Goal: Information Seeking & Learning: Learn about a topic

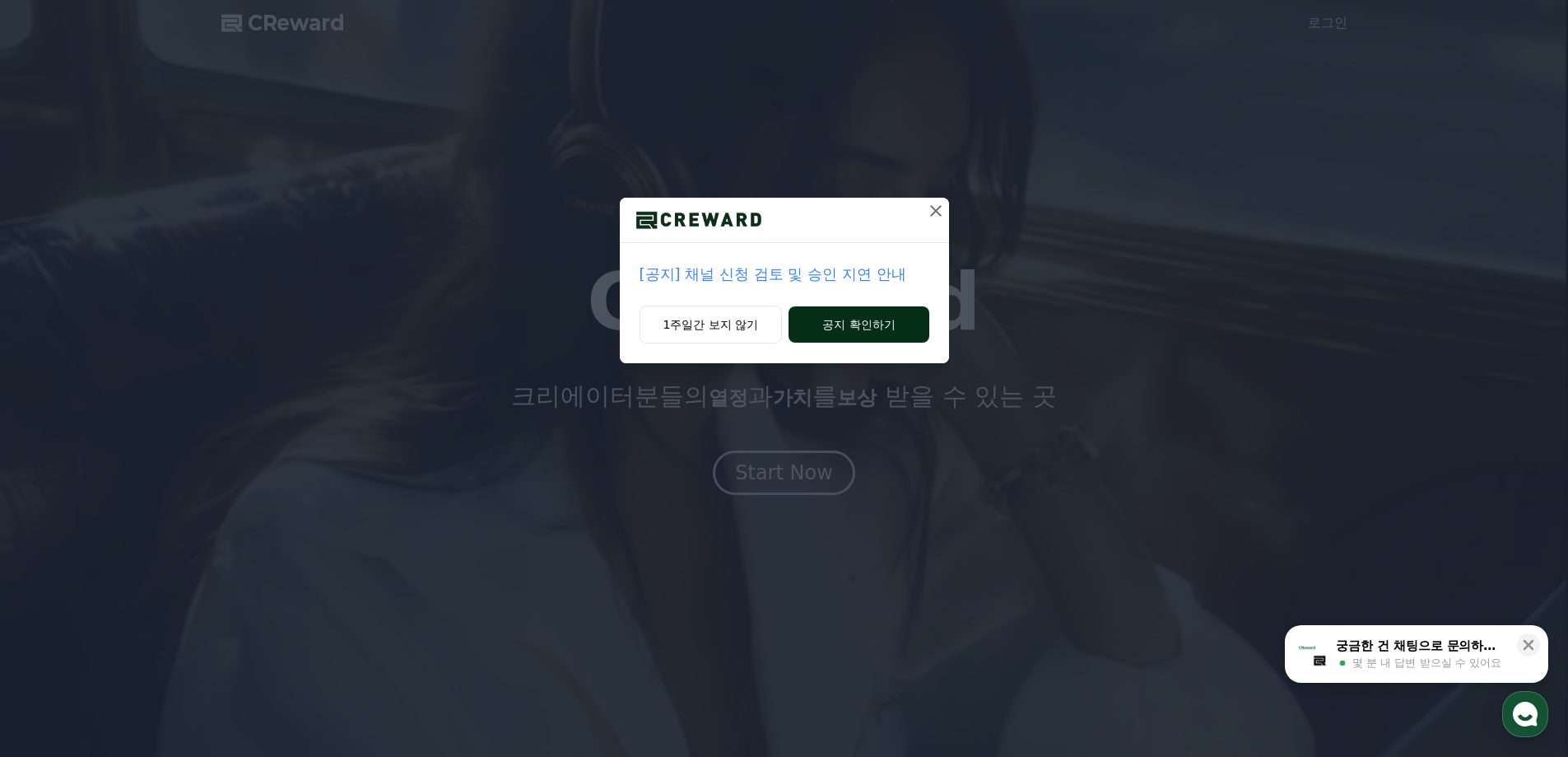
click at [868, 327] on button "공지 확인하기" at bounding box center [858, 324] width 140 height 36
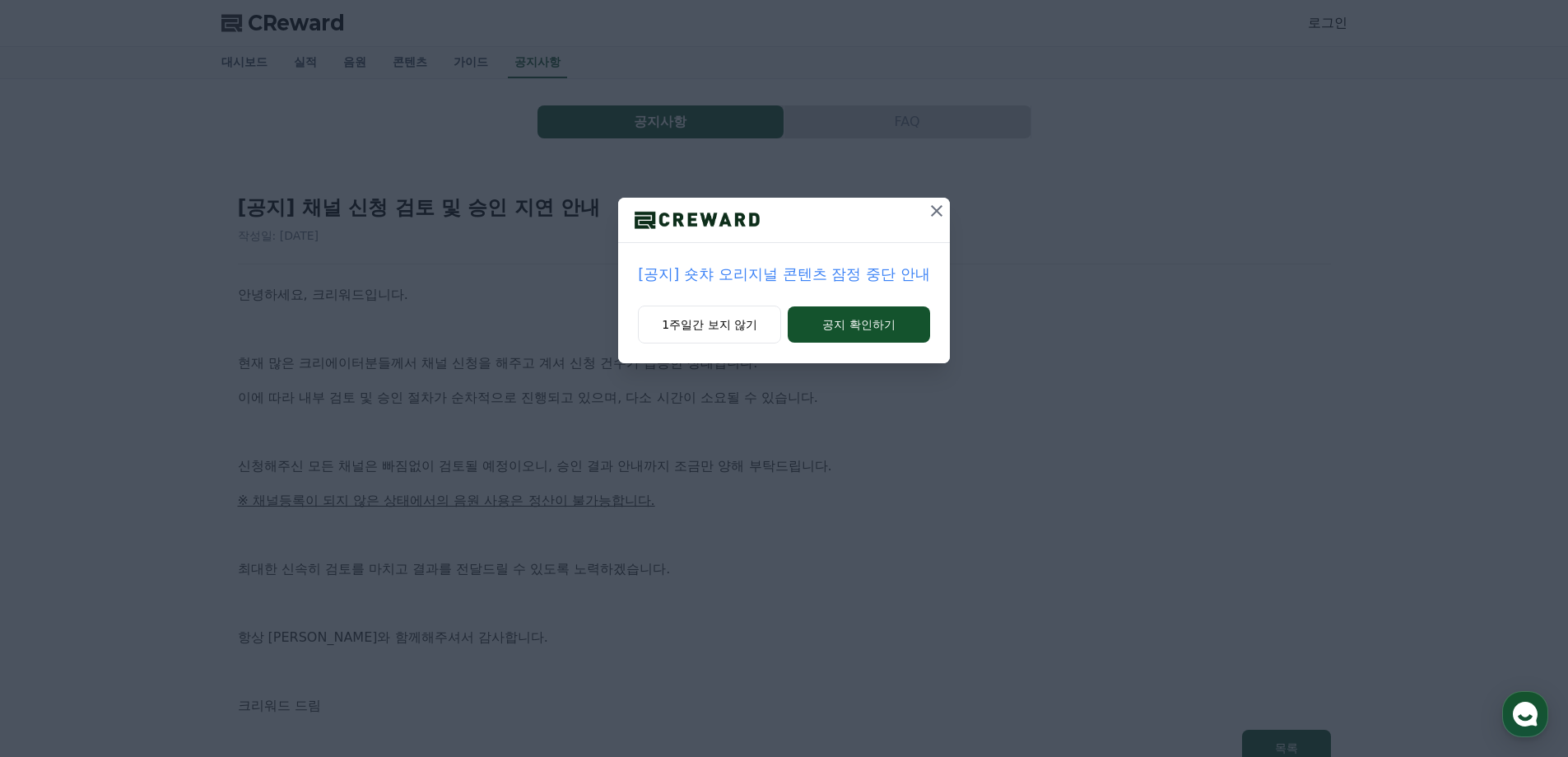
click at [938, 211] on icon at bounding box center [936, 210] width 11 height 11
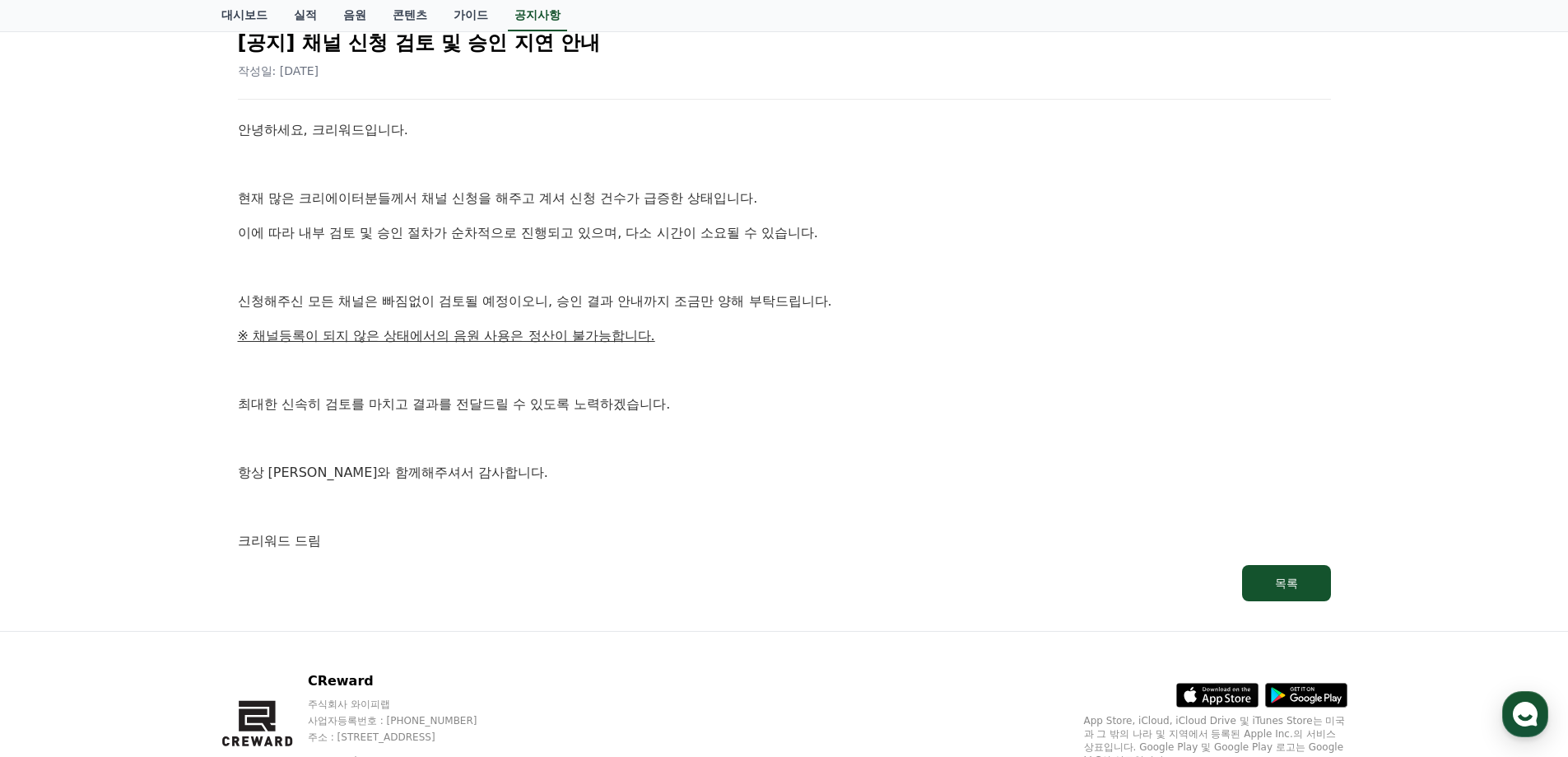
scroll to position [244, 0]
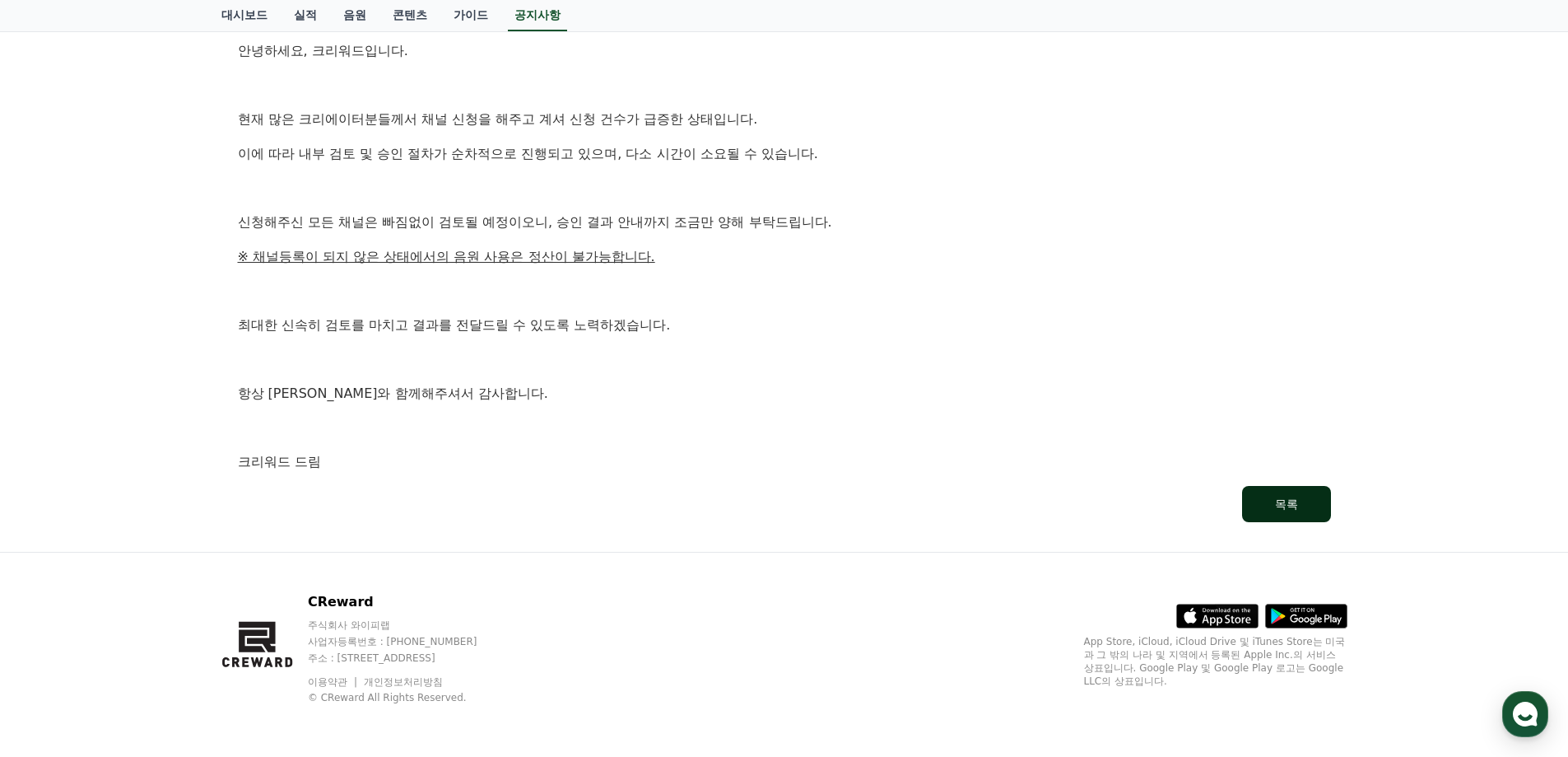
click at [1297, 498] on div "목록" at bounding box center [1286, 504] width 23 height 17
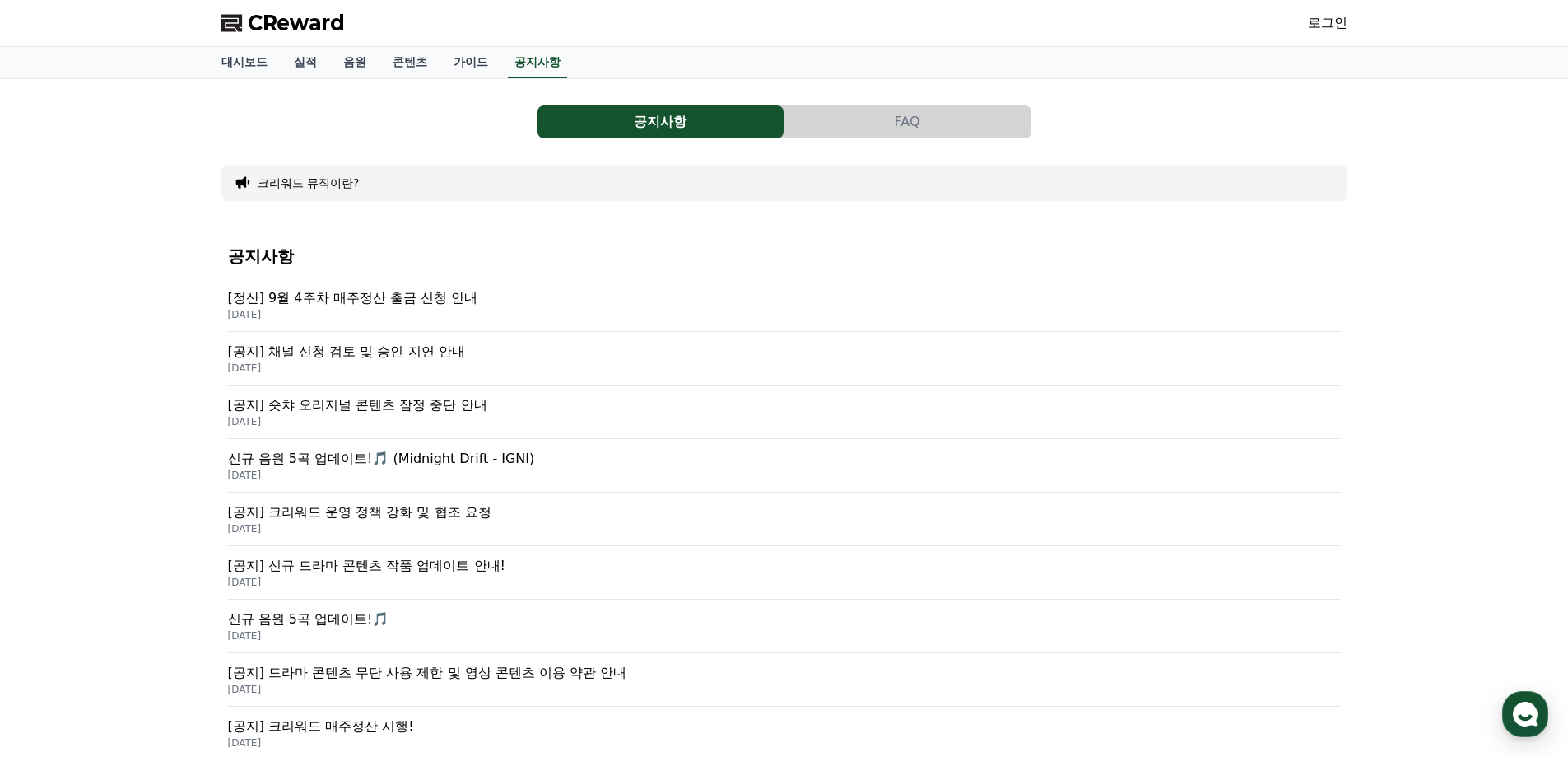
click at [547, 297] on p "[정산] 9월 4주차 매주정산 출금 신청 안내" at bounding box center [784, 298] width 1113 height 20
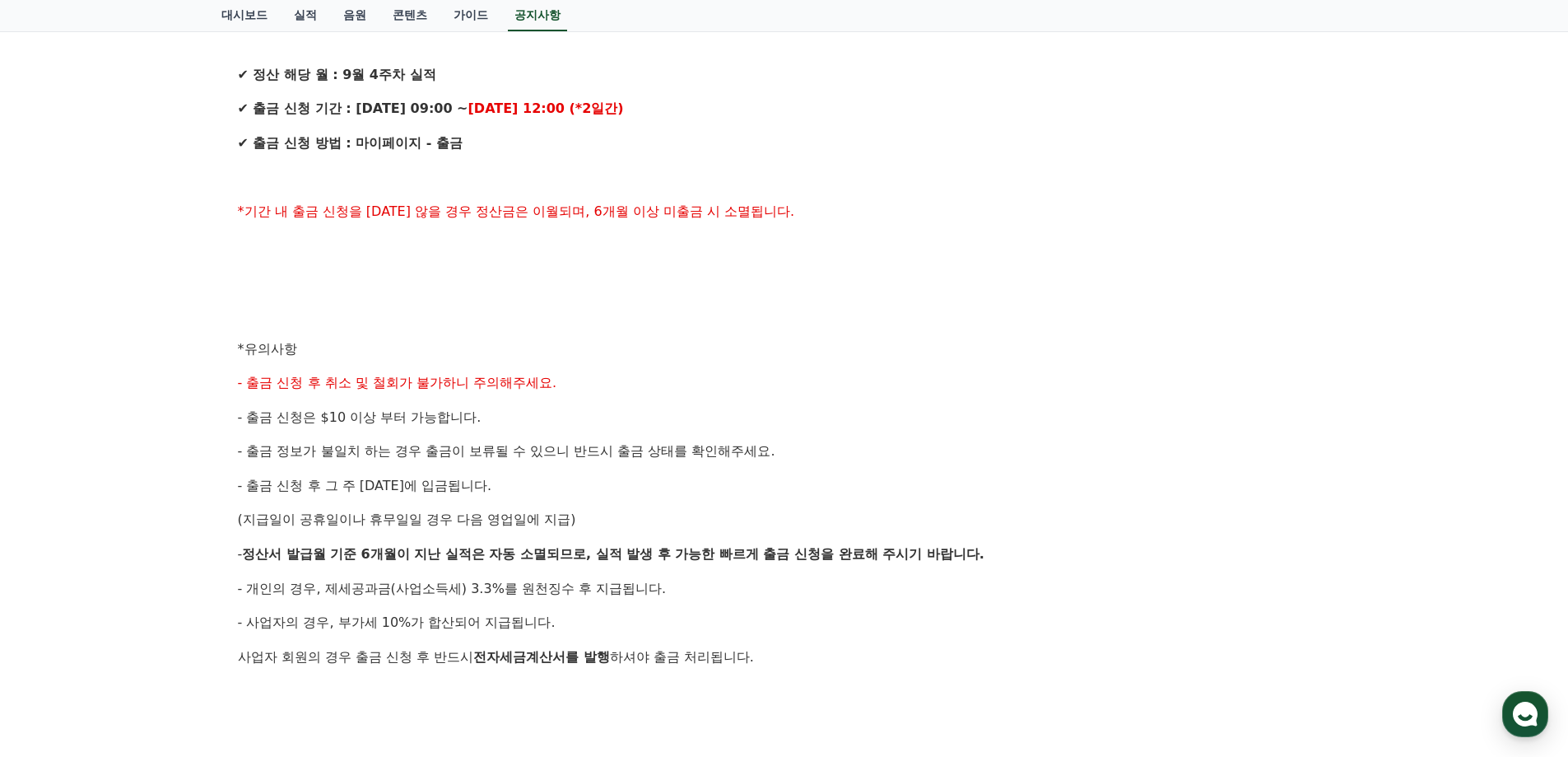
scroll to position [859, 0]
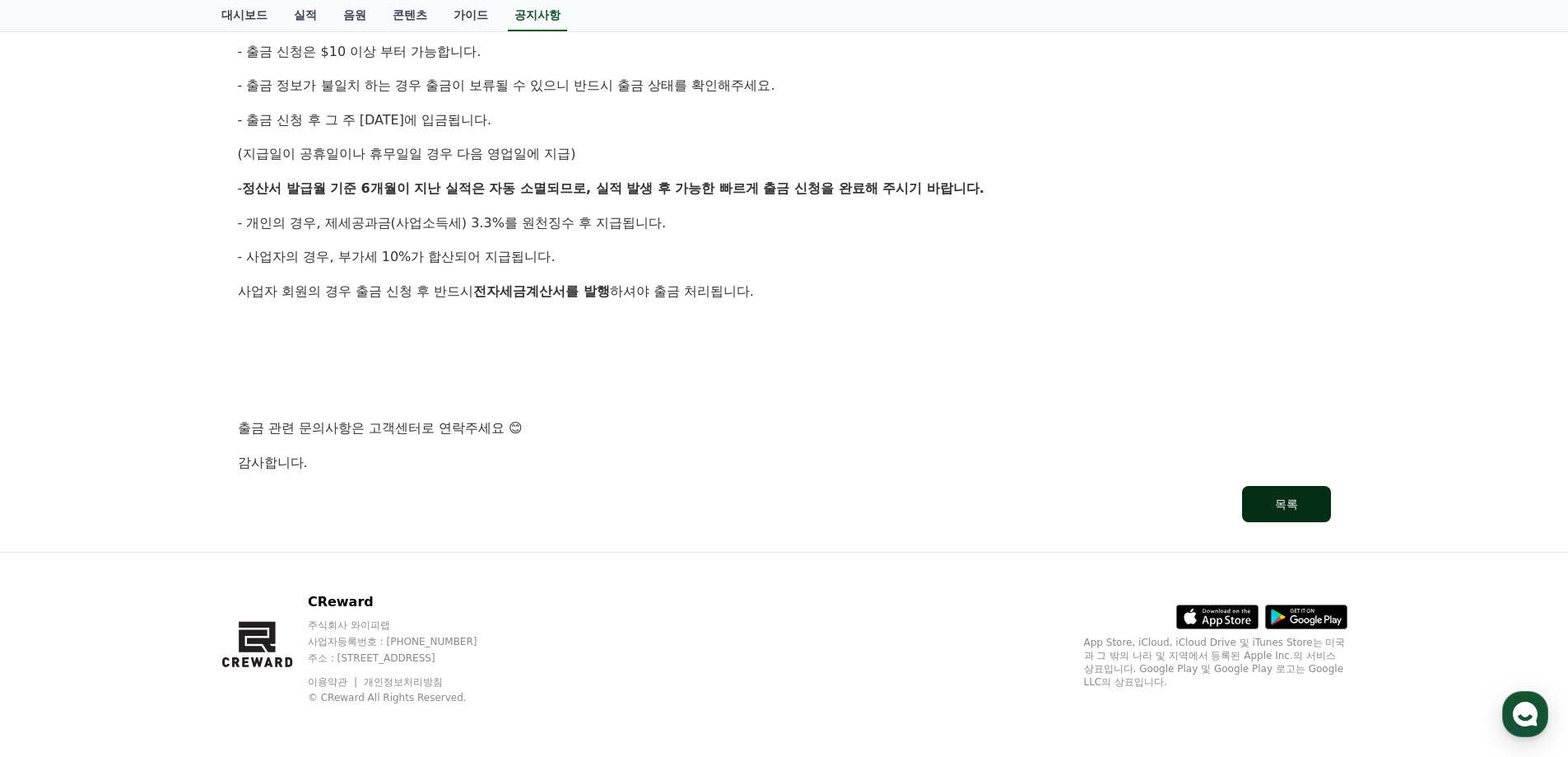
click at [1296, 495] on button "목록" at bounding box center [1286, 503] width 89 height 36
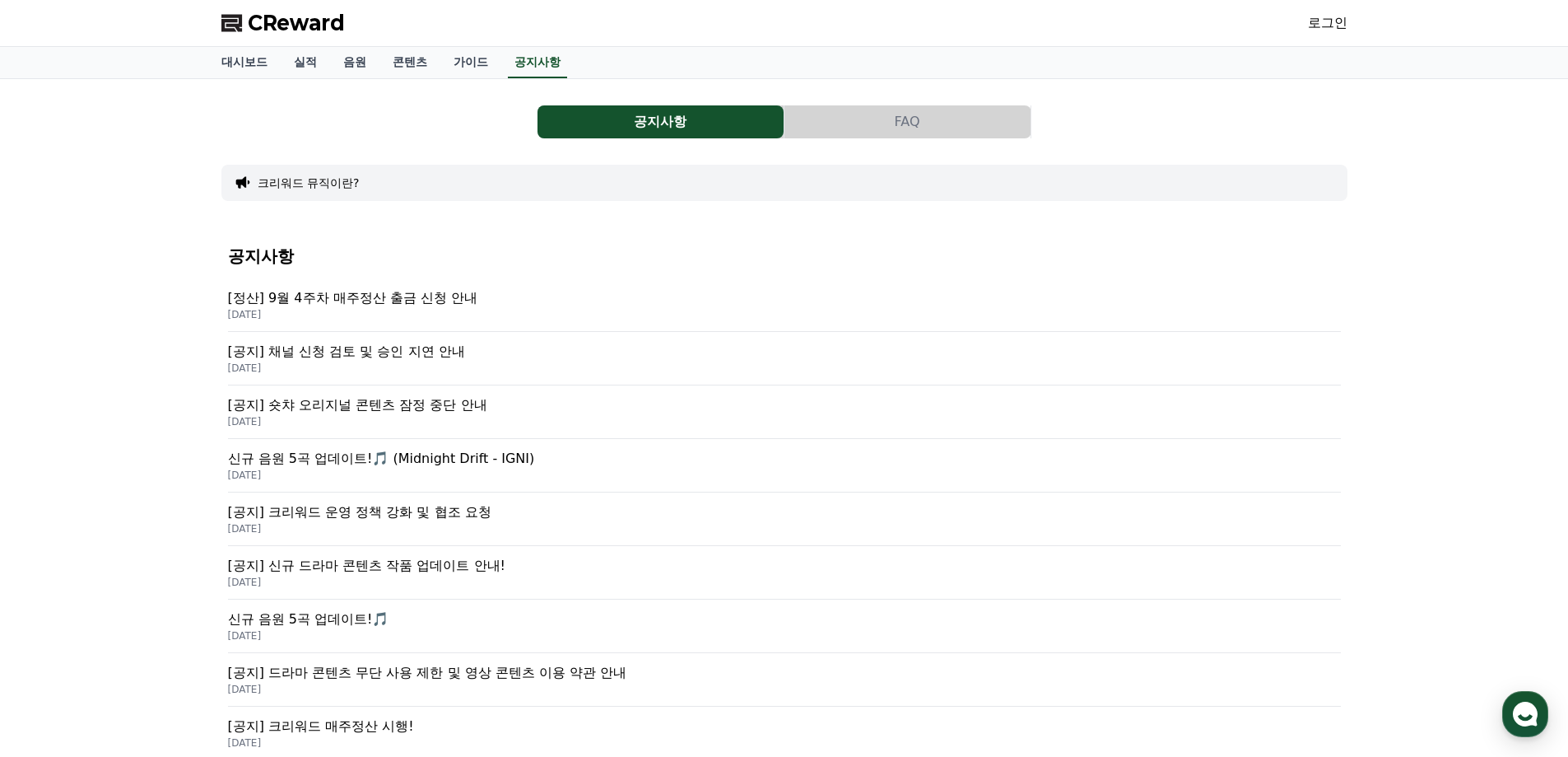
click at [627, 415] on p "2025-09-25" at bounding box center [784, 421] width 1113 height 13
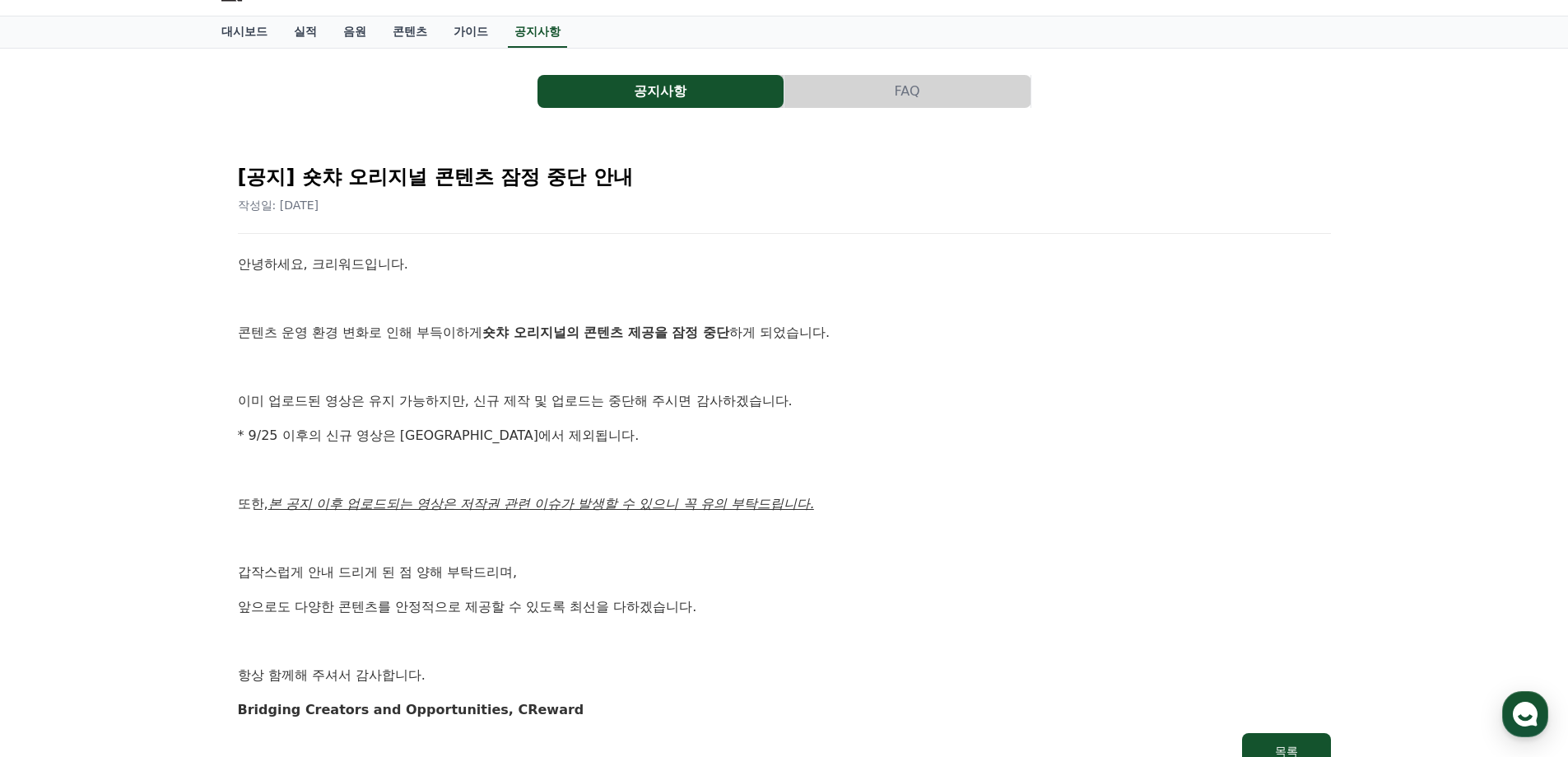
scroll to position [83, 0]
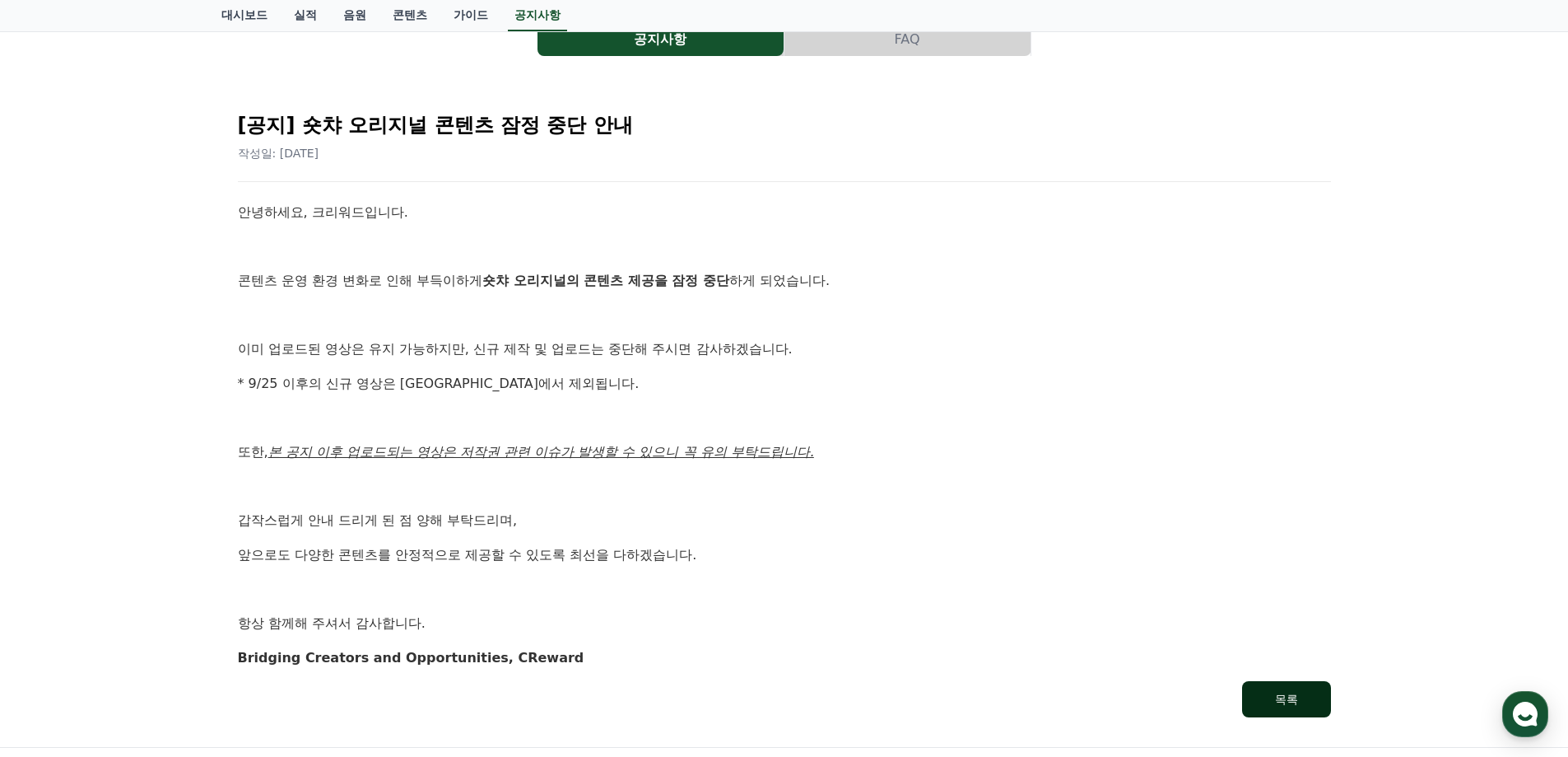
click at [1293, 702] on div "목록" at bounding box center [1286, 699] width 23 height 17
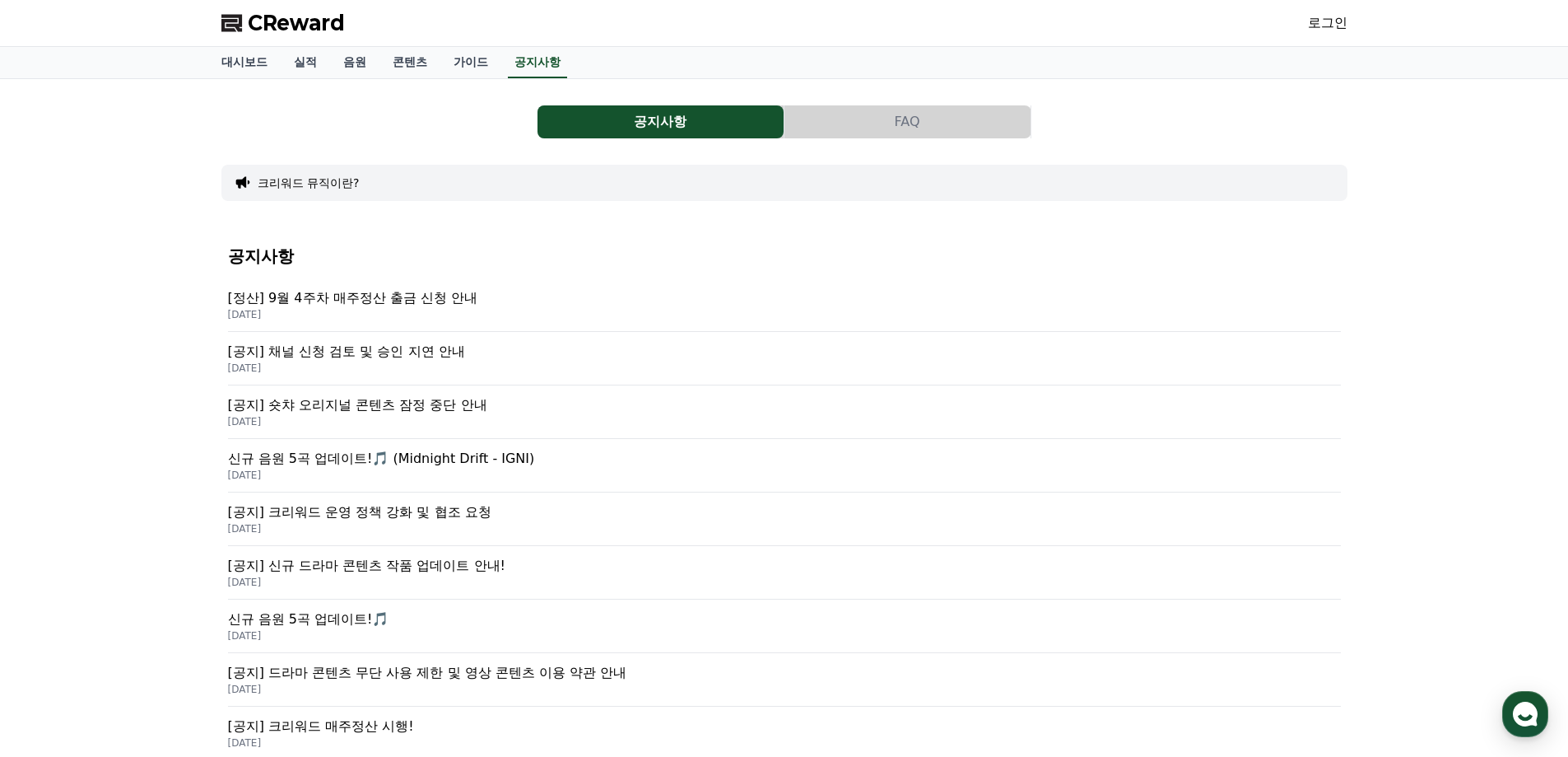
click at [656, 463] on p "신규 음원 5곡 업데이트!🎵 (Midnight Drift - IGNI)" at bounding box center [784, 458] width 1113 height 20
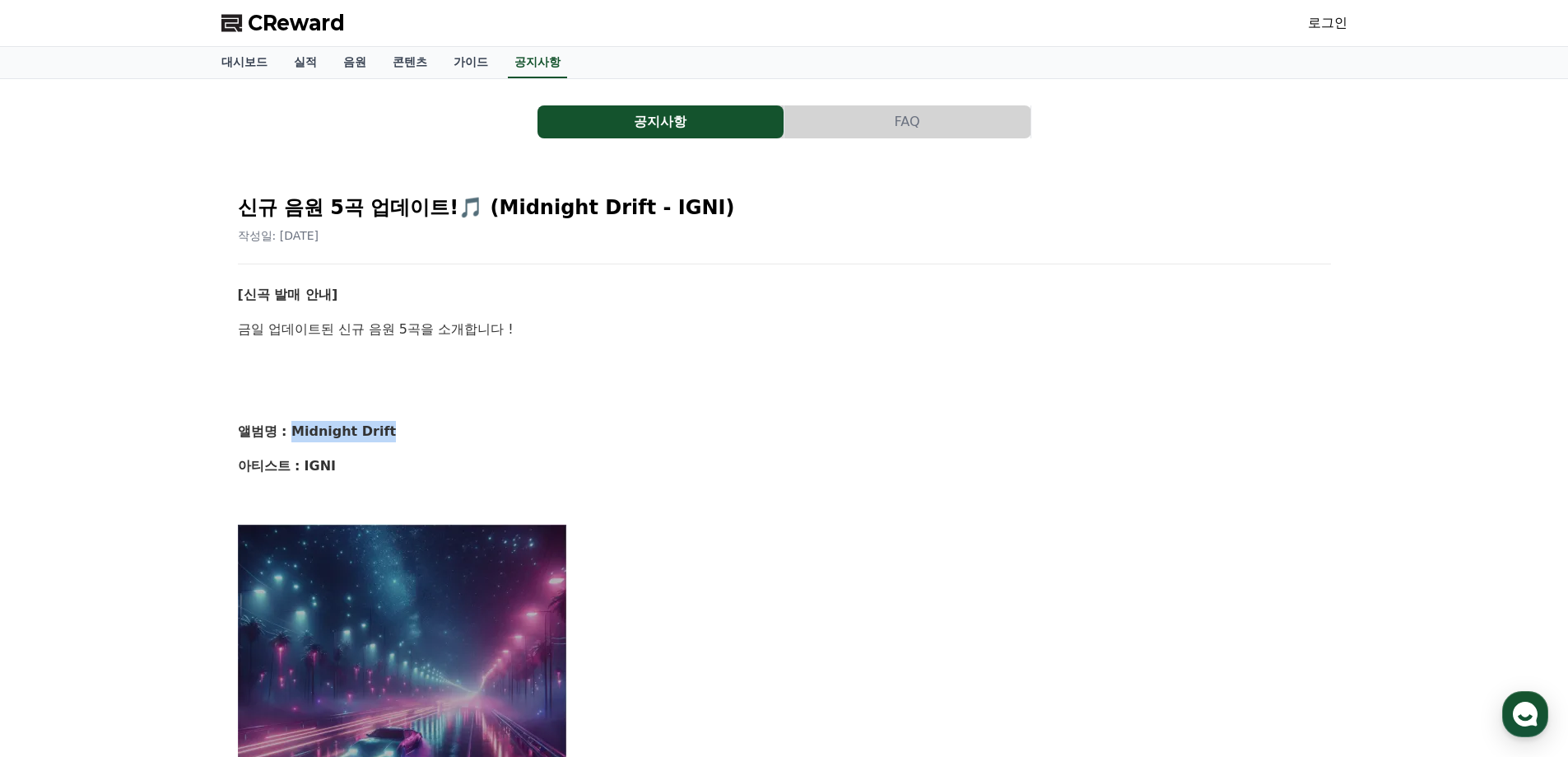
drag, startPoint x: 290, startPoint y: 434, endPoint x: 444, endPoint y: 440, distance: 154.1
click at [444, 440] on p "앨범명 : Midnight Drift" at bounding box center [784, 431] width 1093 height 21
copy strong "Midnight Drift"
drag, startPoint x: 303, startPoint y: 467, endPoint x: 278, endPoint y: 14, distance: 453.7
click at [354, 466] on p "아티스트 : IGNI" at bounding box center [784, 466] width 1093 height 21
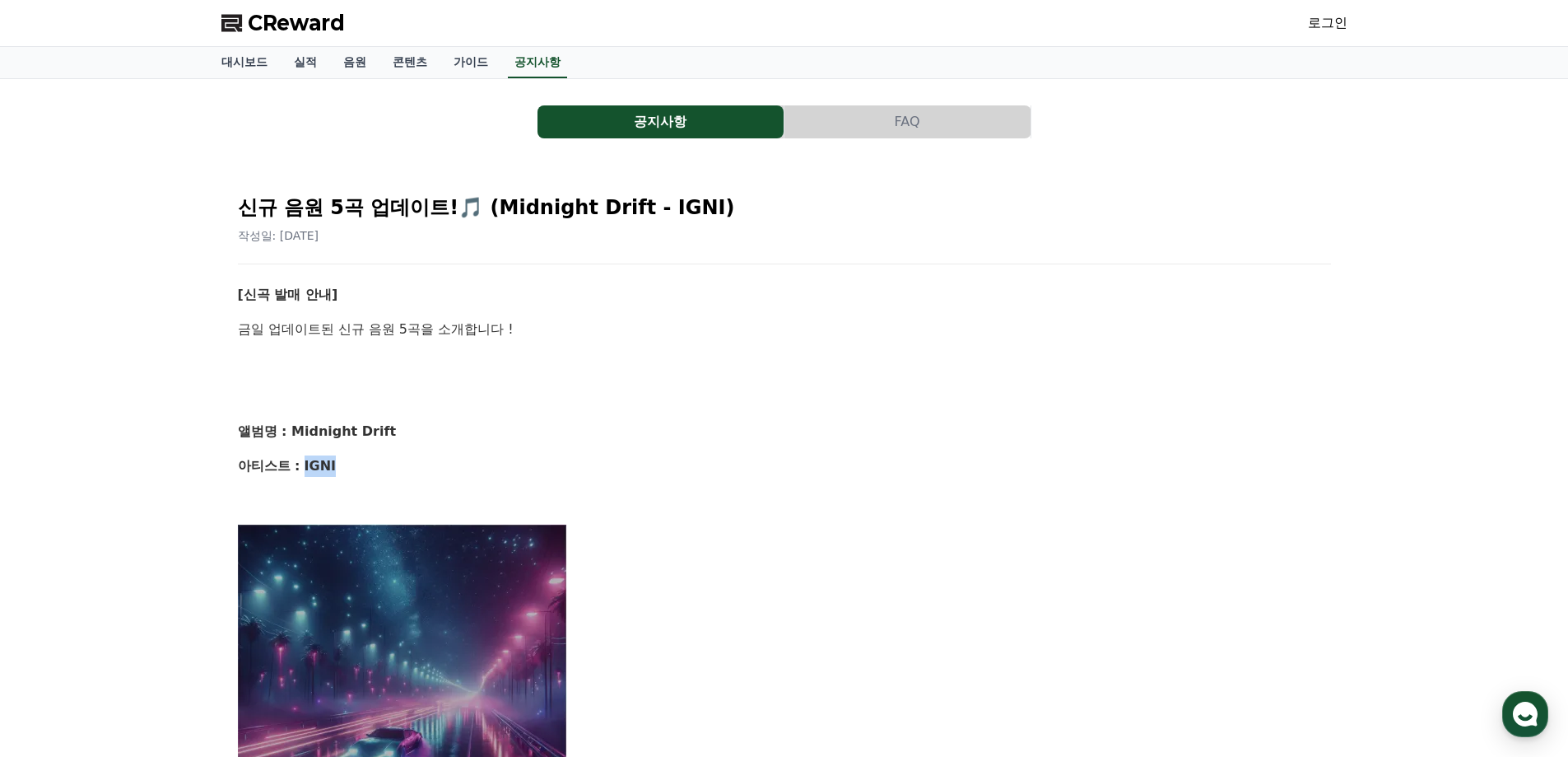
copy strong "IGNI"
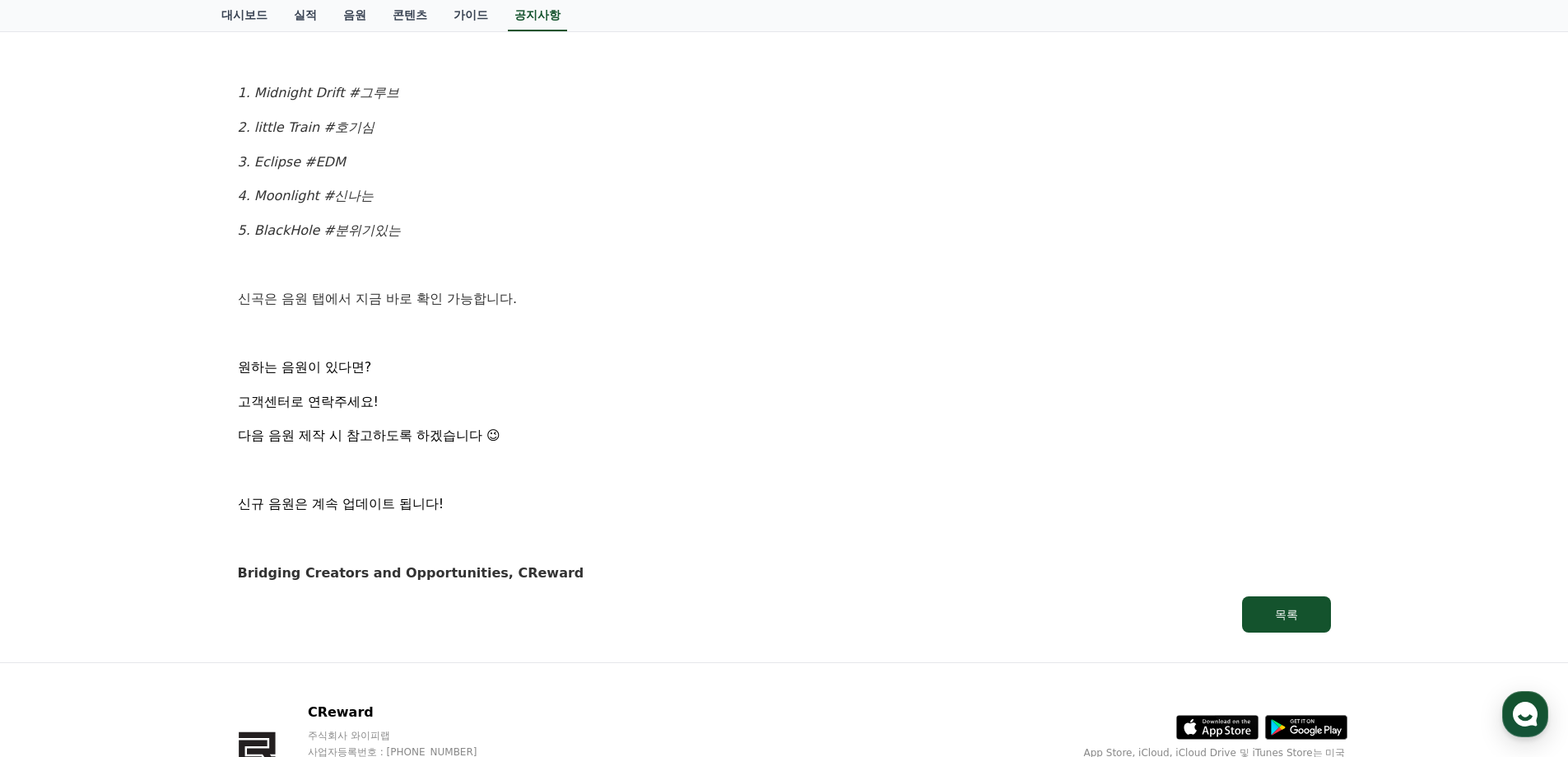
scroll to position [963, 0]
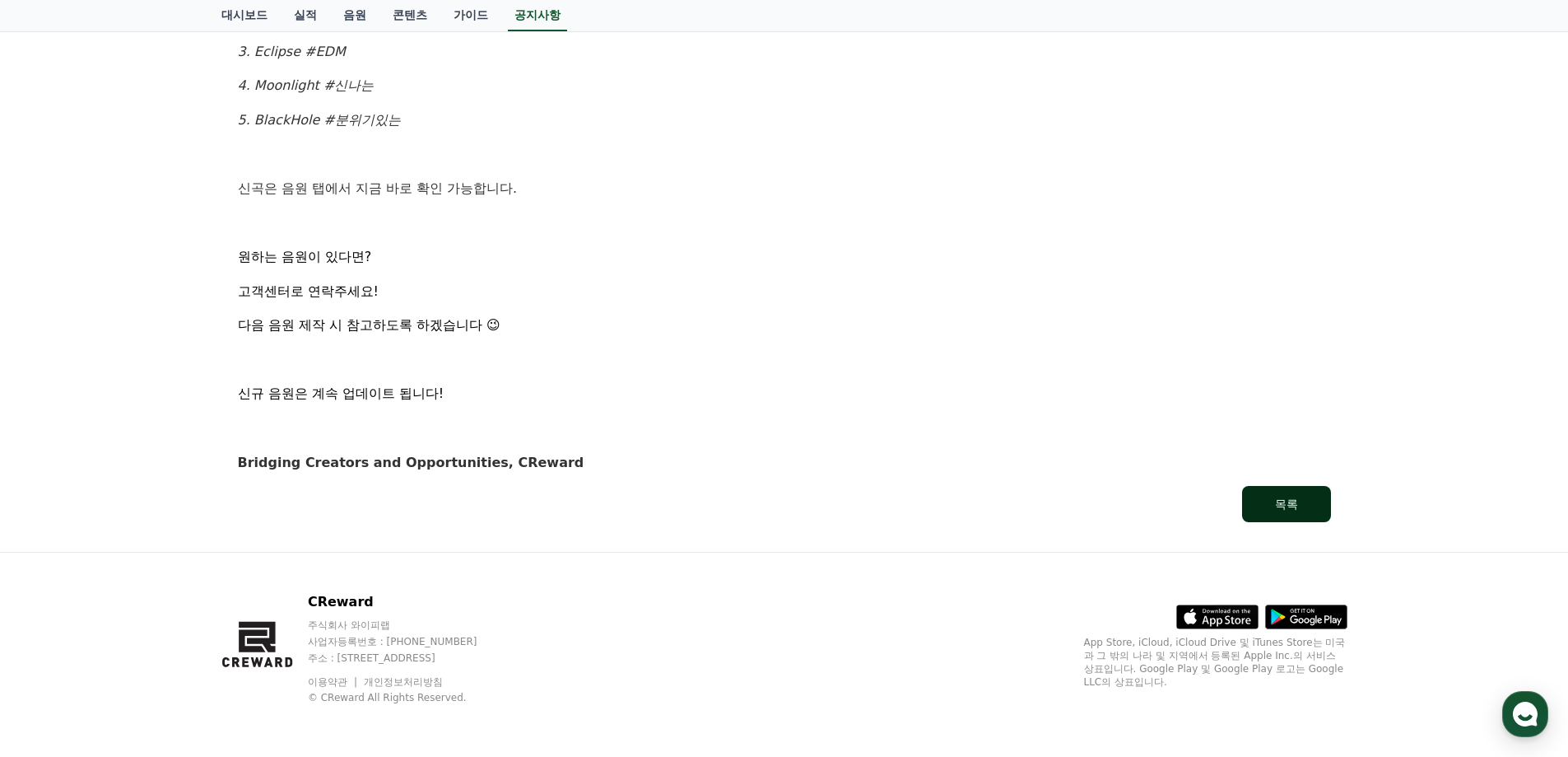
click at [1297, 499] on div "목록" at bounding box center [1286, 504] width 23 height 17
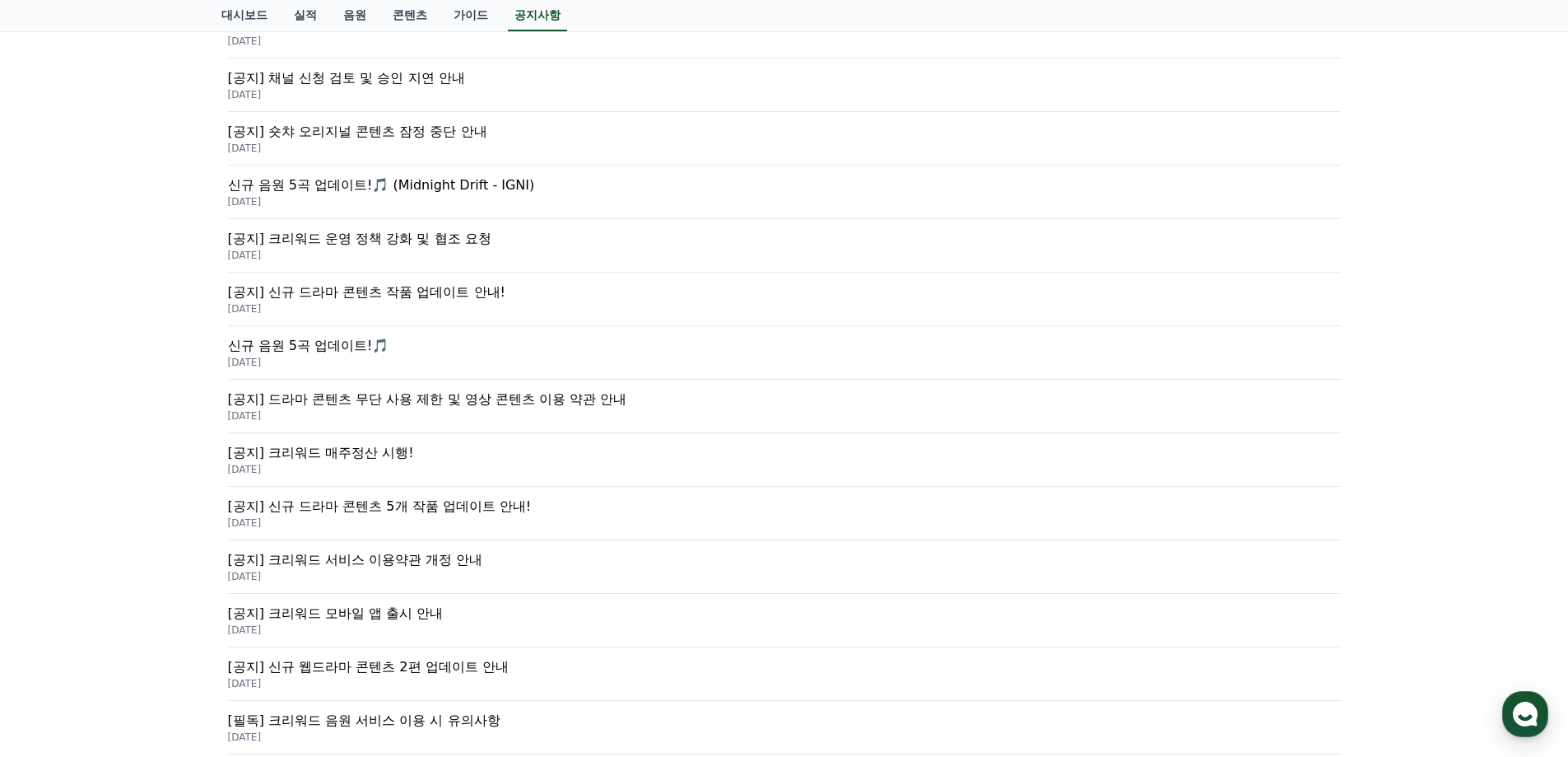
scroll to position [329, 0]
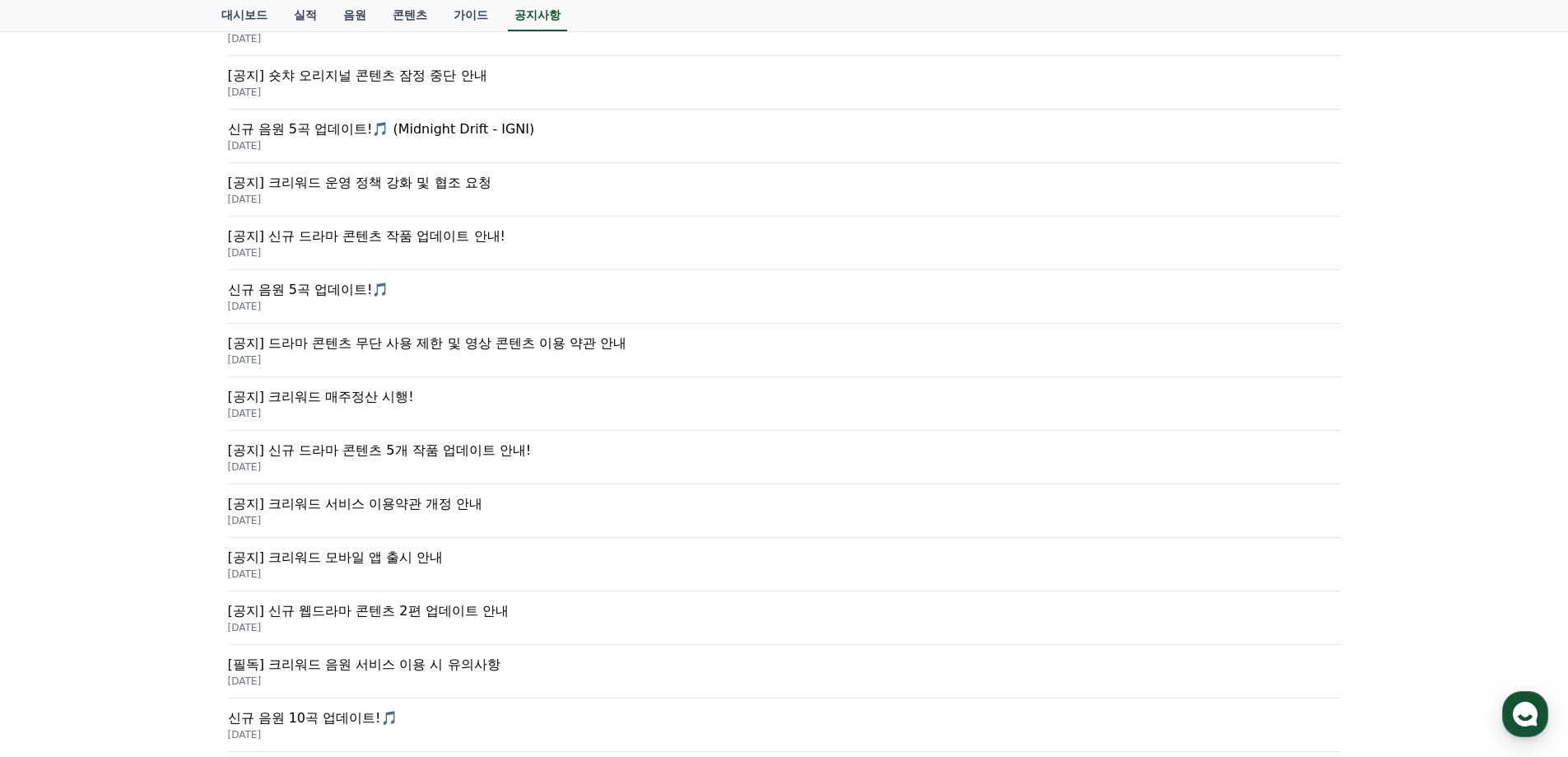
click at [592, 454] on p "[공지] 신규 드라마 콘텐츠 5개 작품 업데이트 안내!" at bounding box center [784, 450] width 1113 height 20
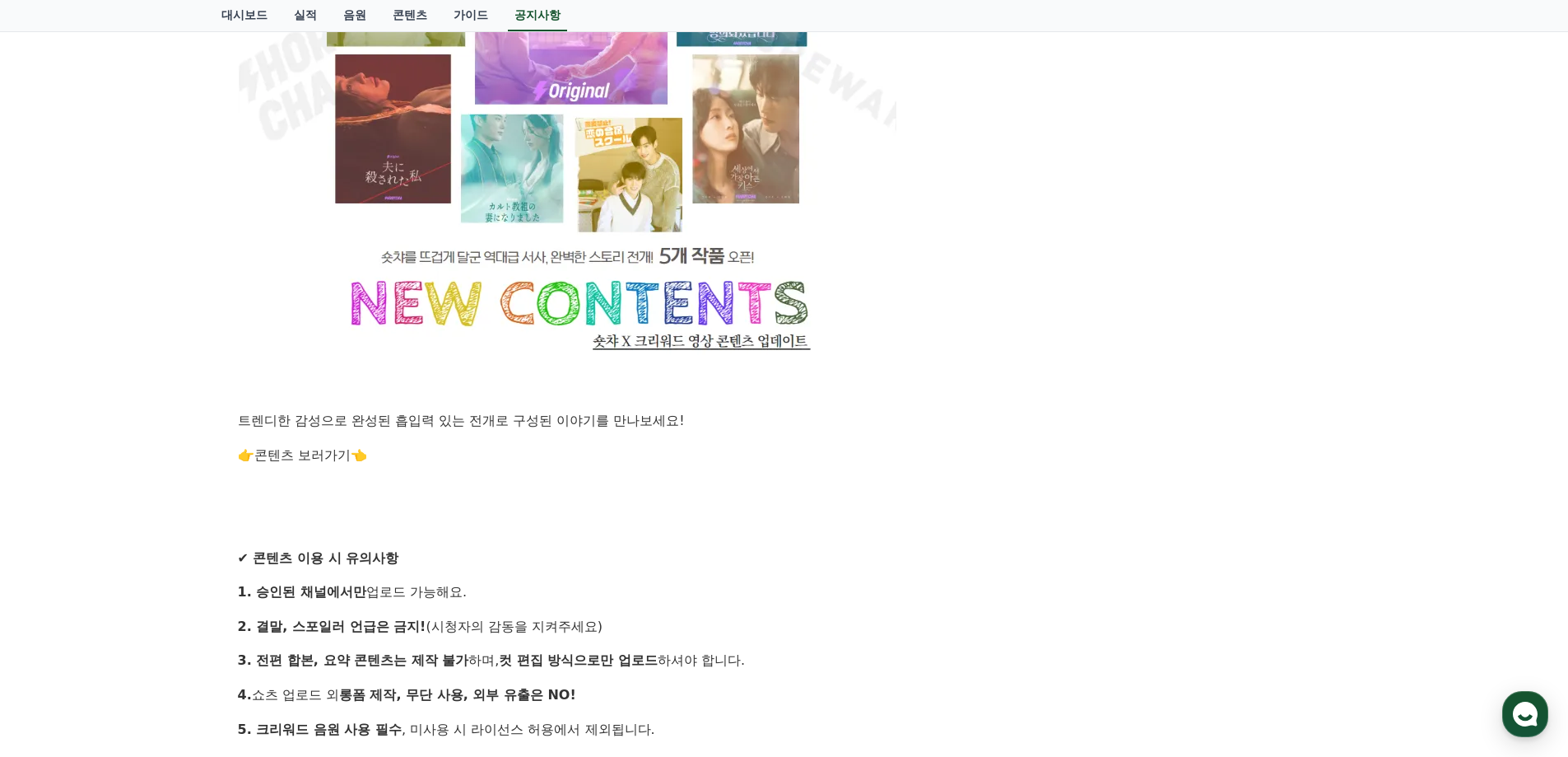
scroll to position [1235, 0]
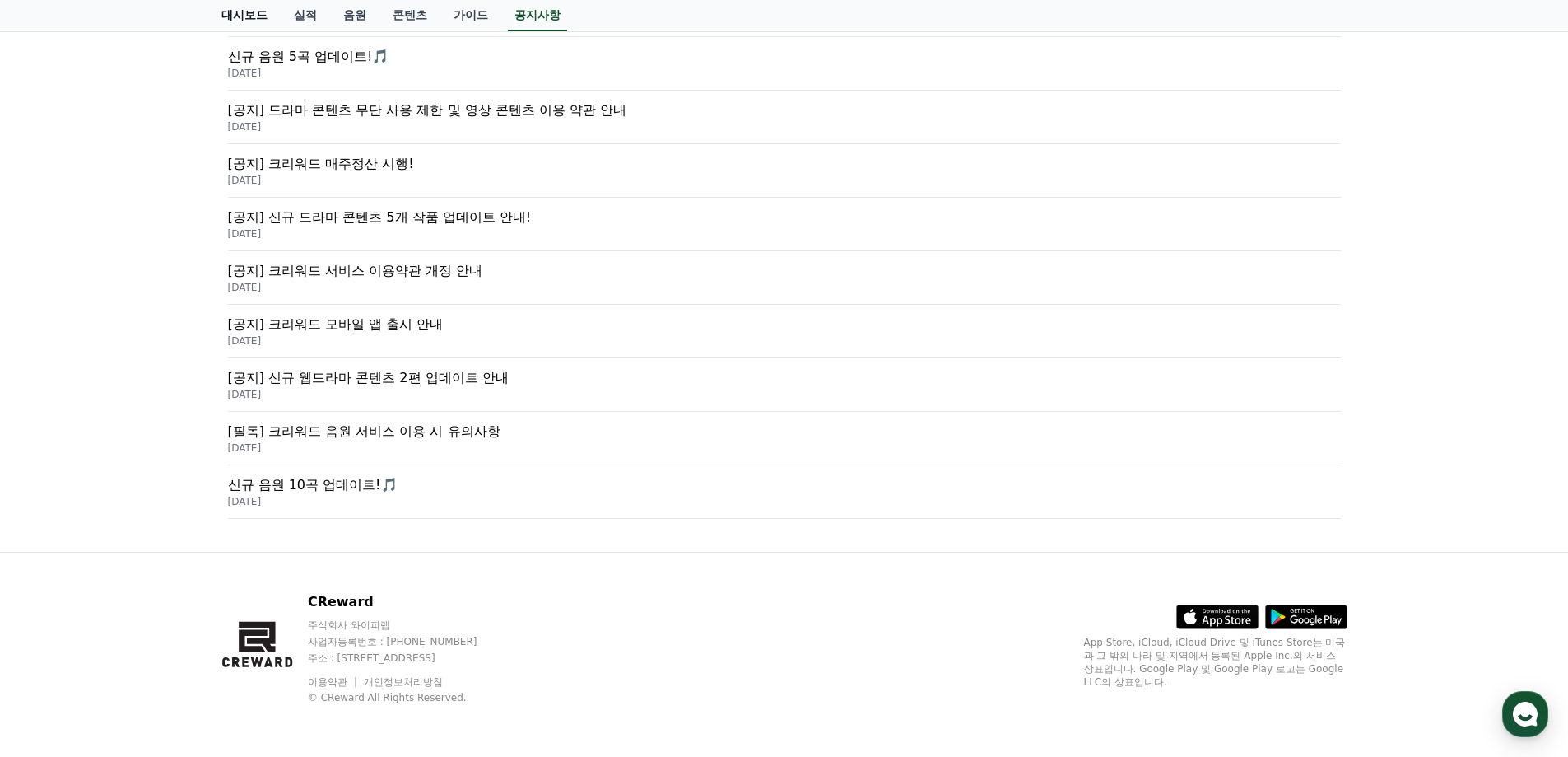
scroll to position [329, 0]
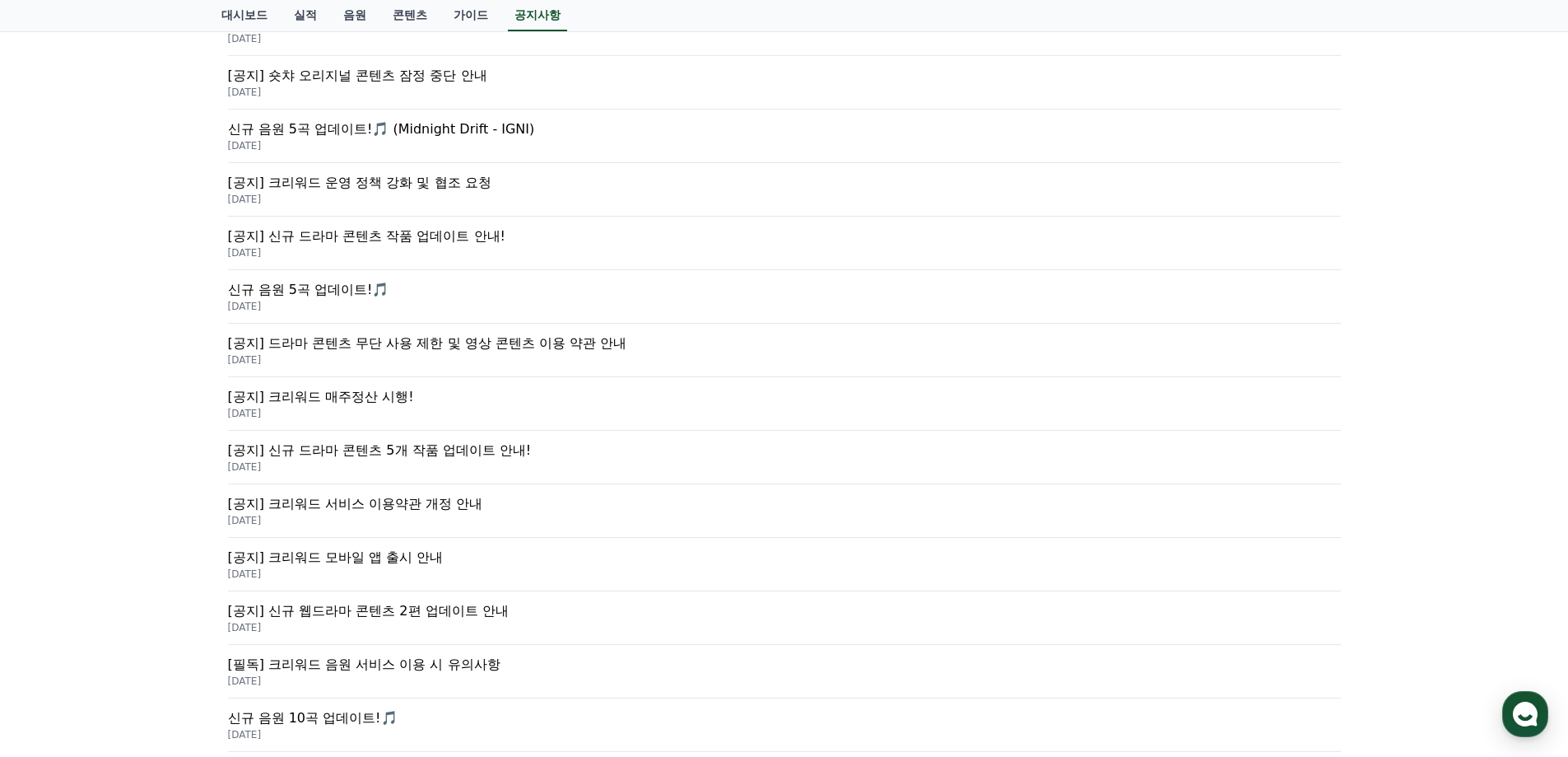
click at [751, 338] on p "[공지] 드라마 콘텐츠 무단 사용 제한 및 영상 콘텐츠 이용 약관 안내" at bounding box center [784, 343] width 1113 height 20
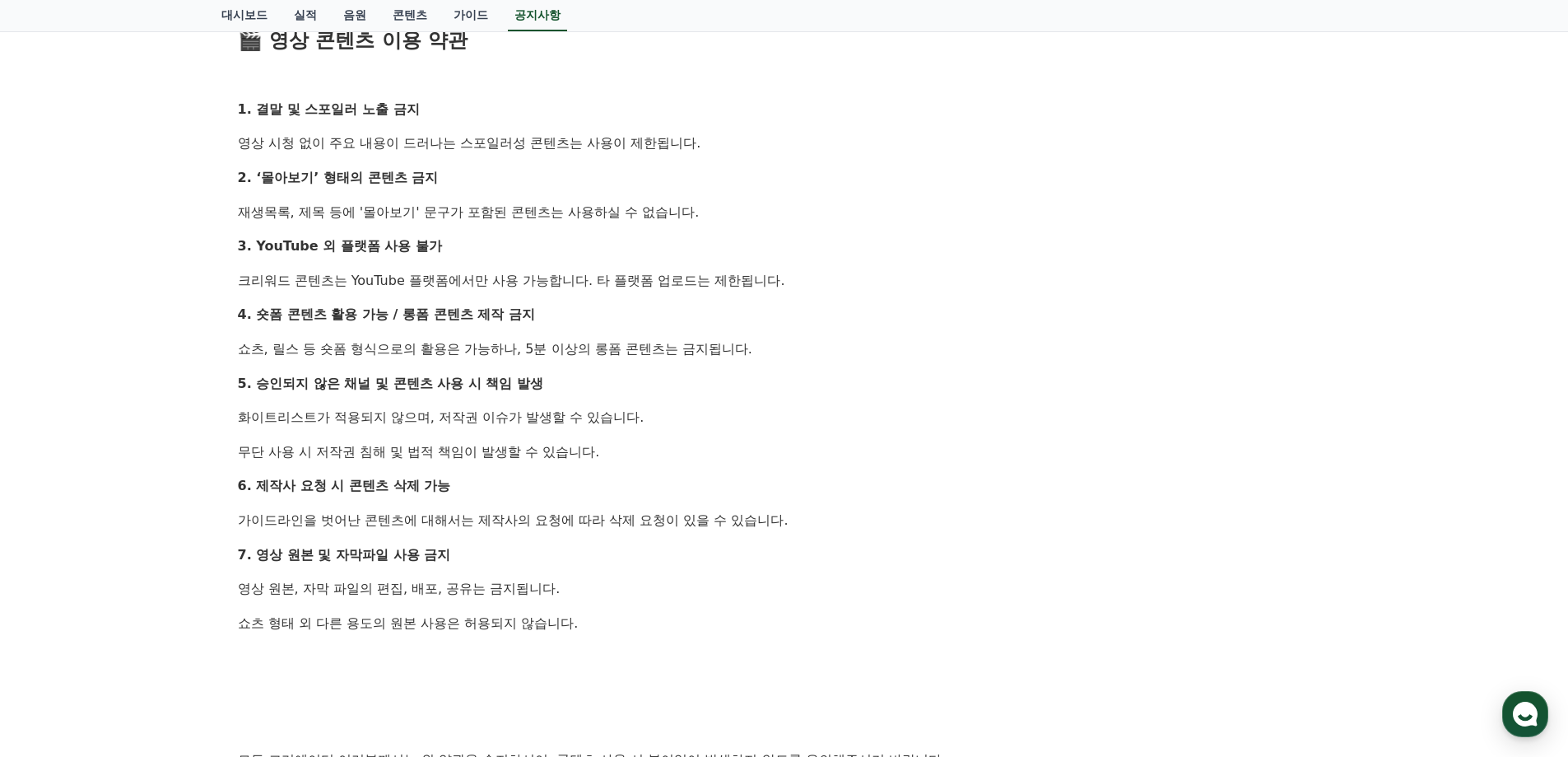
scroll to position [989, 0]
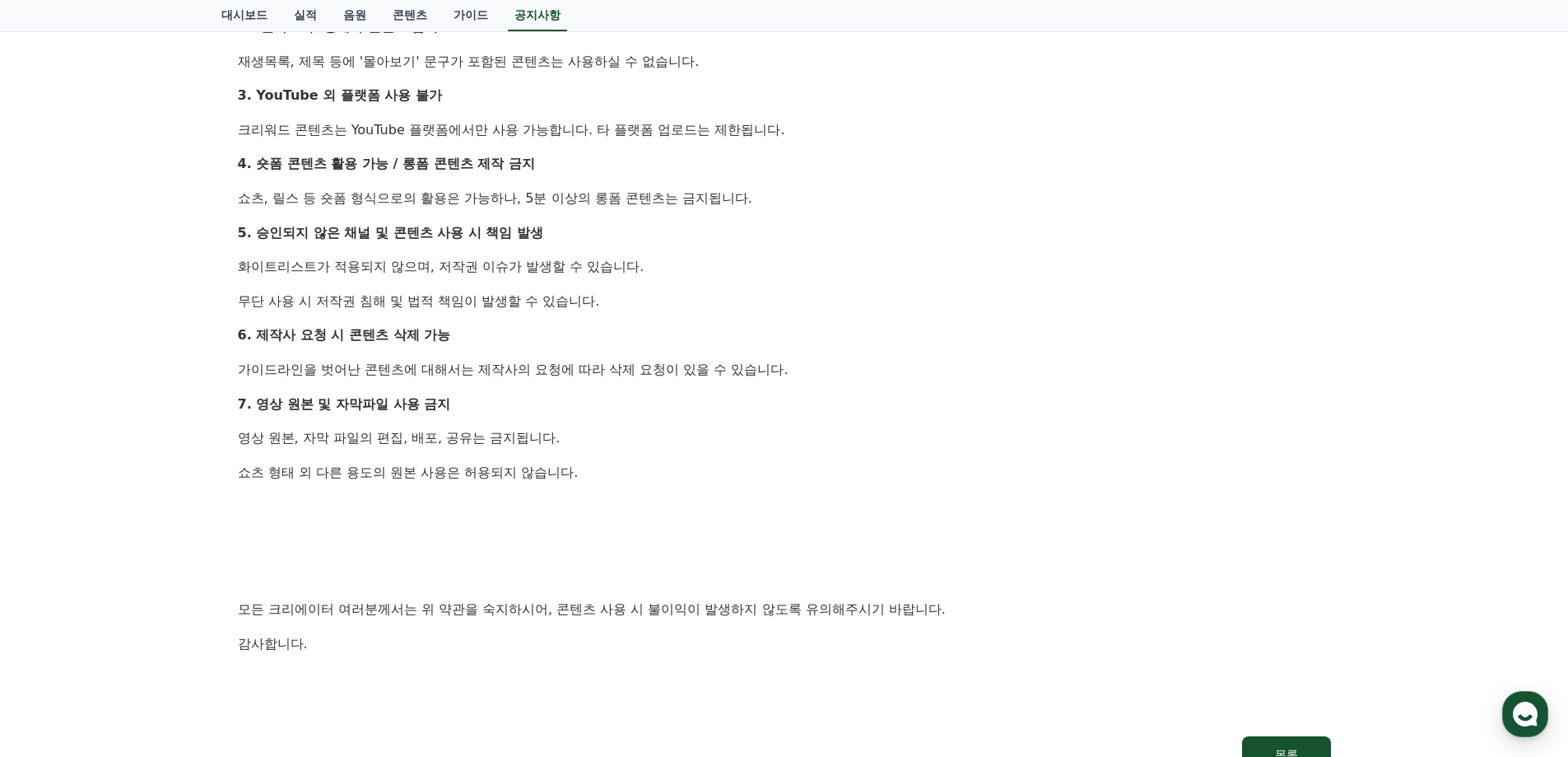
scroll to position [329, 0]
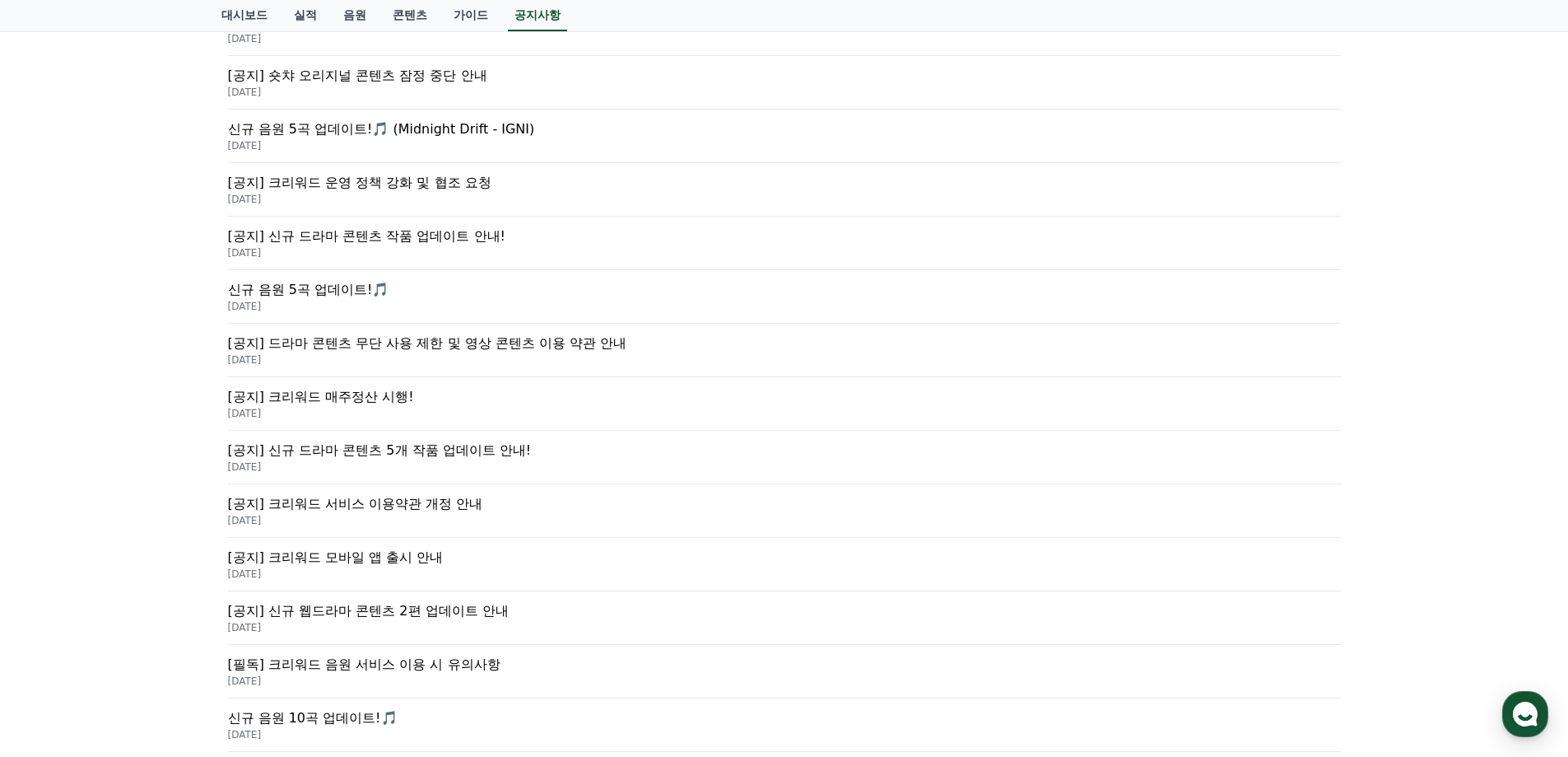
click at [580, 625] on p "2025-04-11" at bounding box center [784, 628] width 1113 height 13
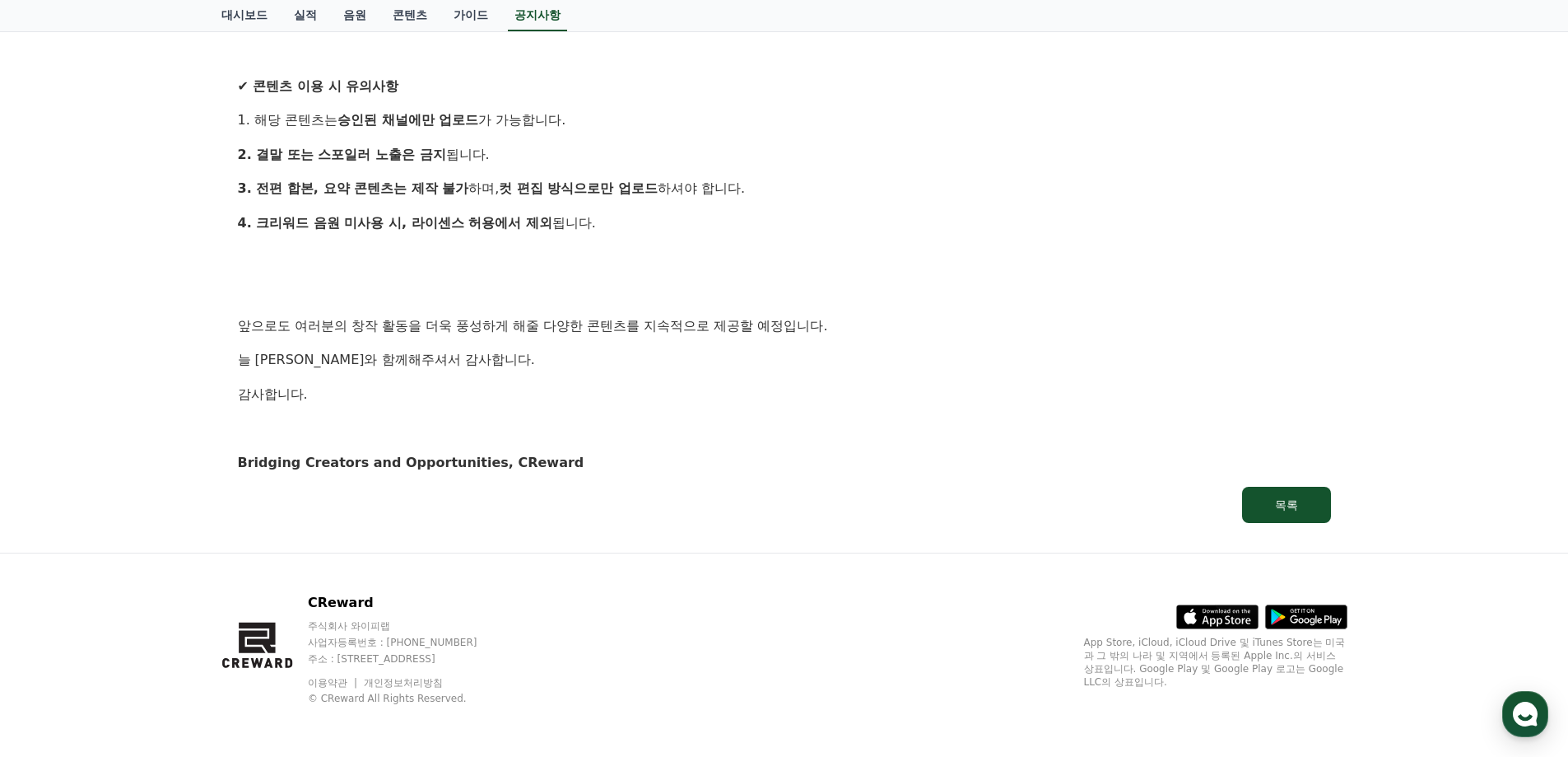
scroll to position [826, 0]
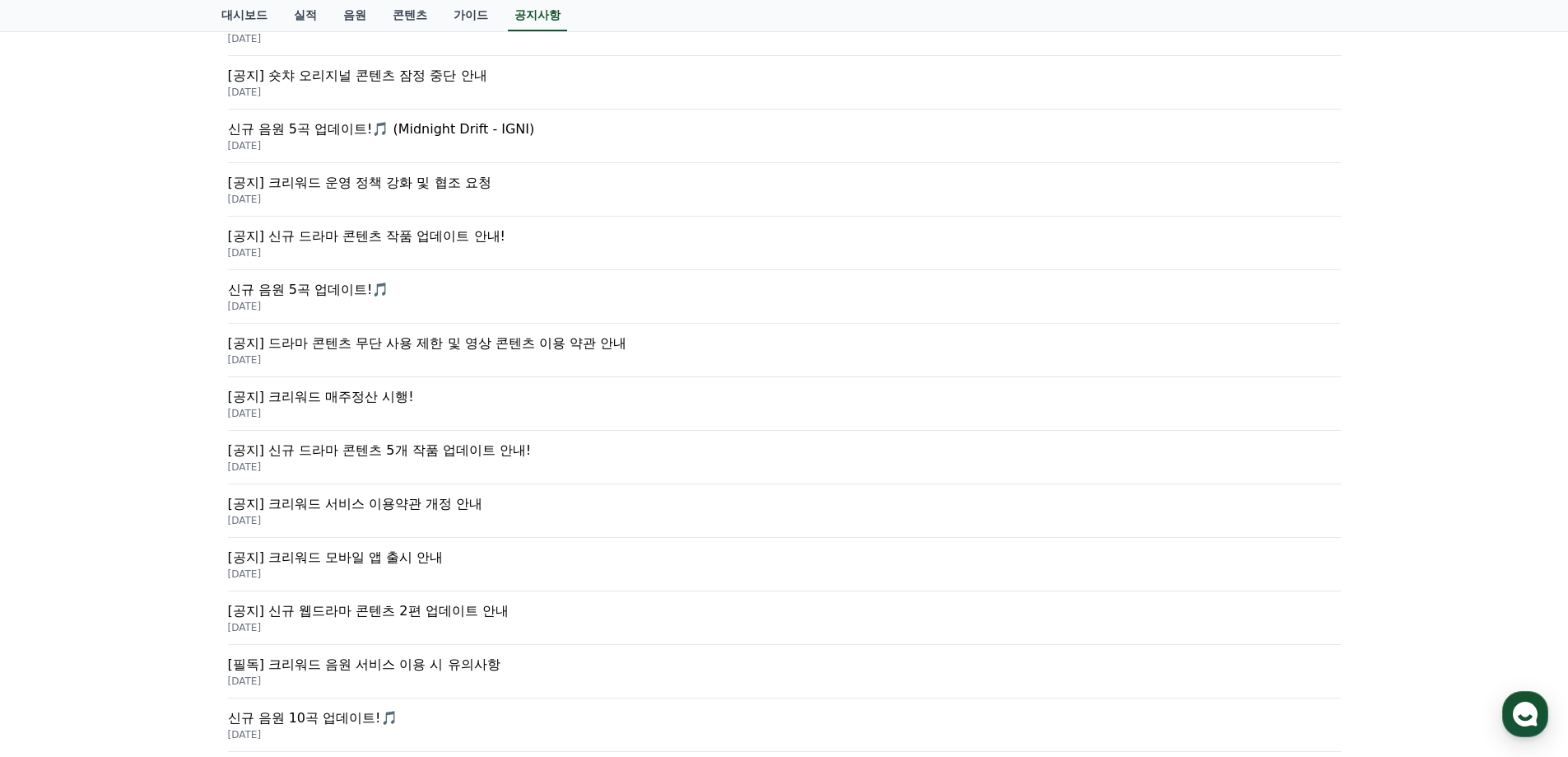
click at [600, 662] on p "[필독] 크리워드 음원 서비스 이용 시 유의사항" at bounding box center [784, 664] width 1113 height 20
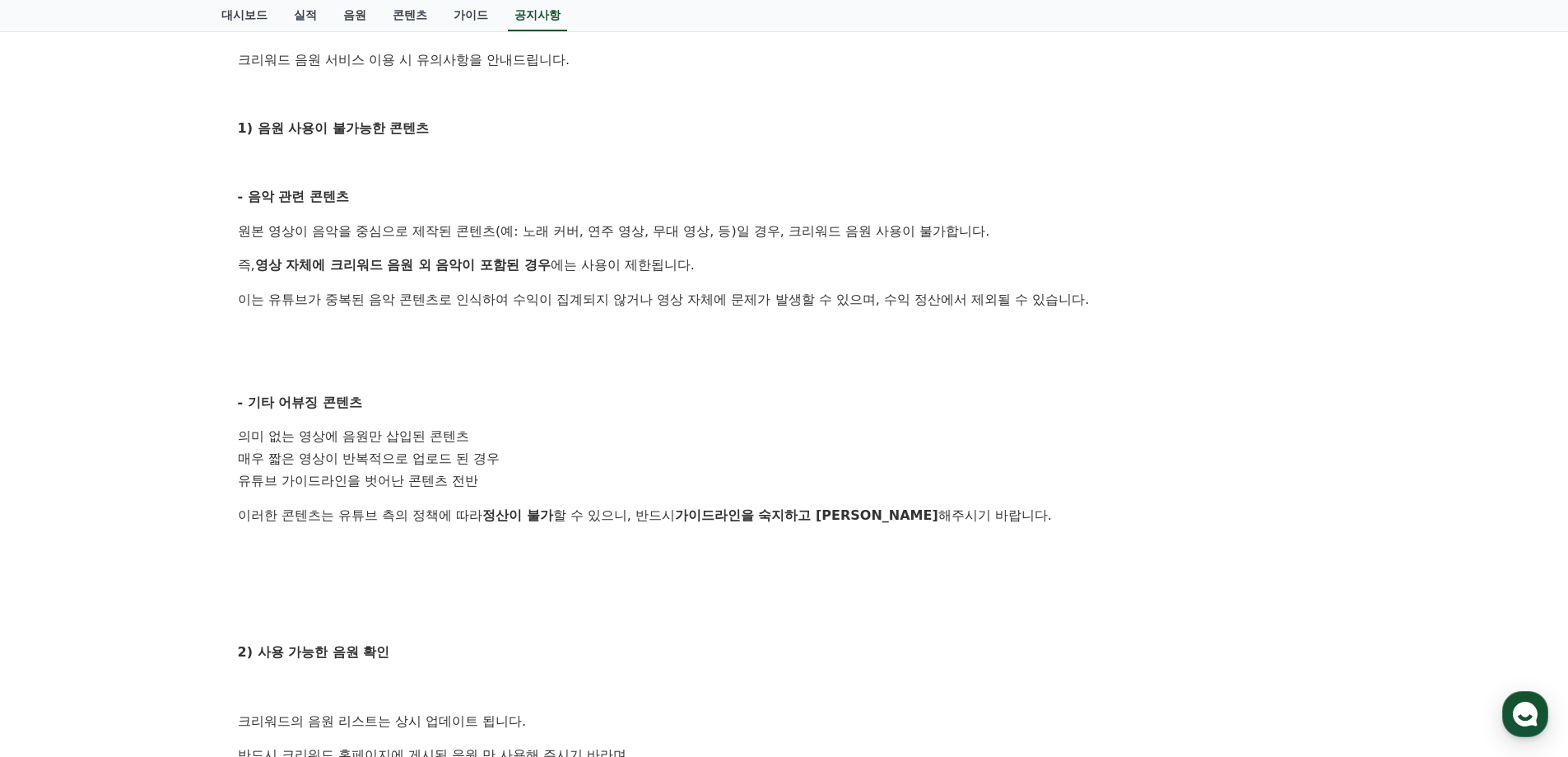
scroll to position [326, 0]
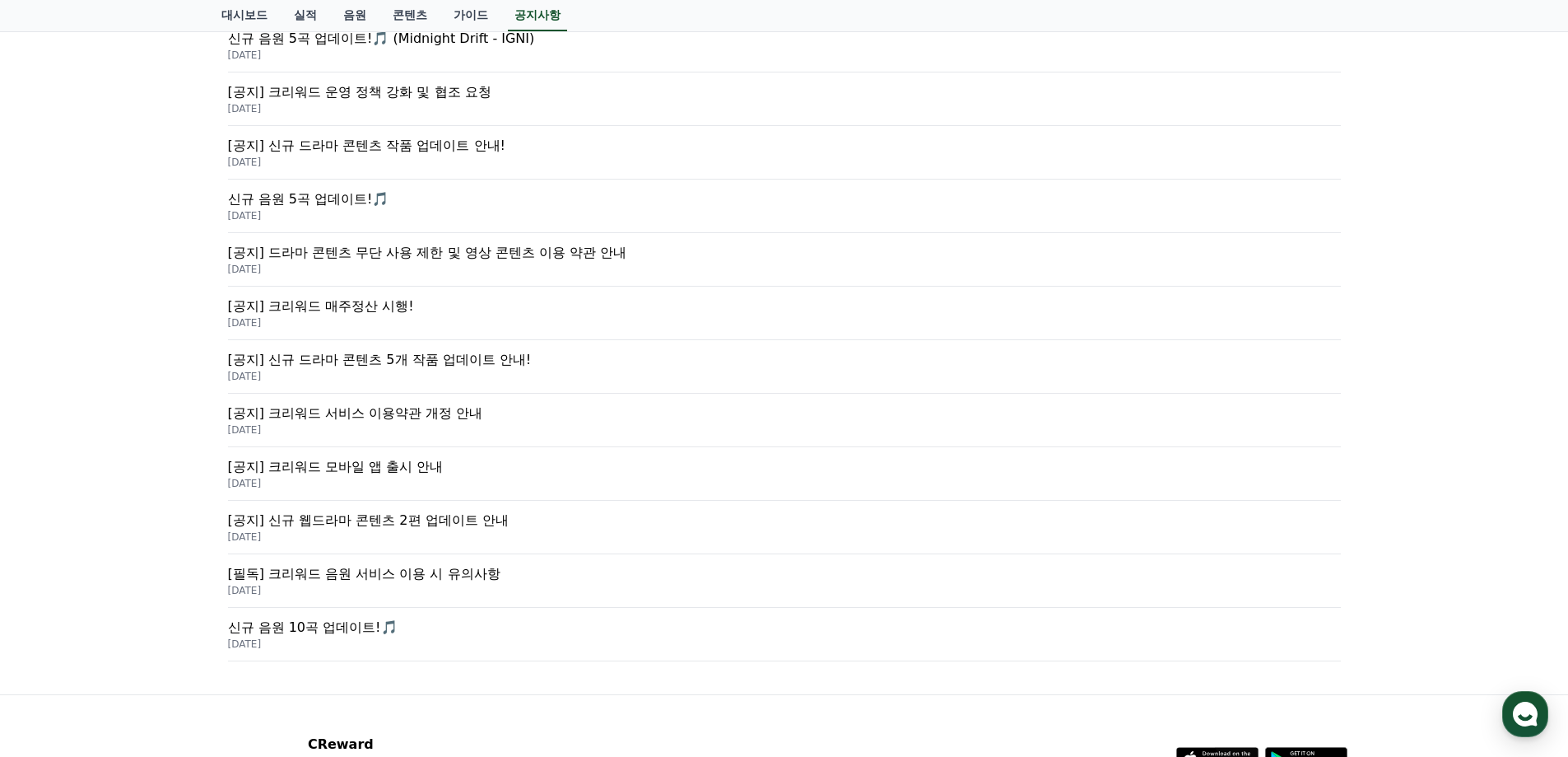
scroll to position [563, 0]
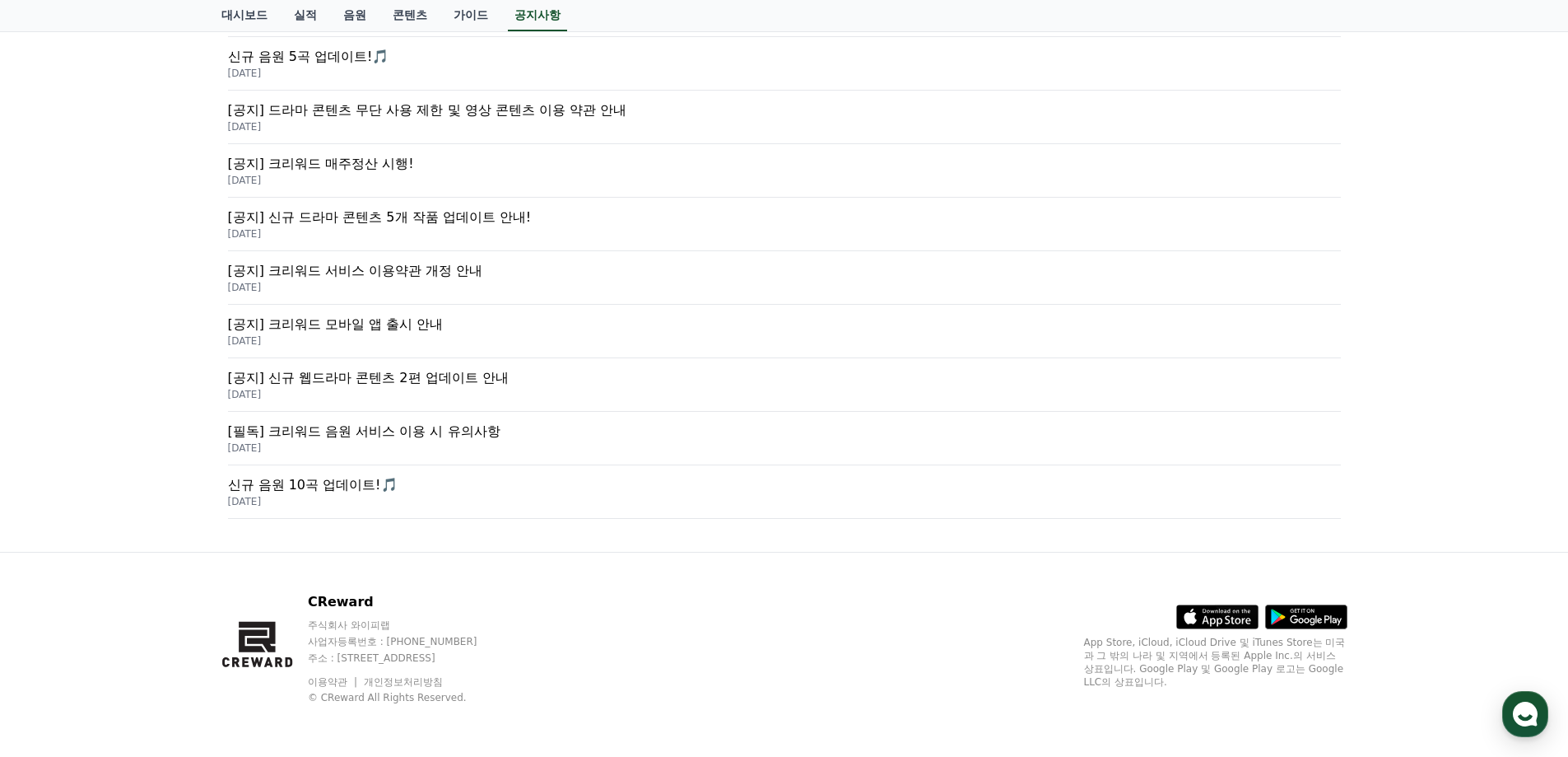
click at [613, 433] on p "[필독] 크리워드 음원 서비스 이용 시 유의사항" at bounding box center [784, 431] width 1113 height 20
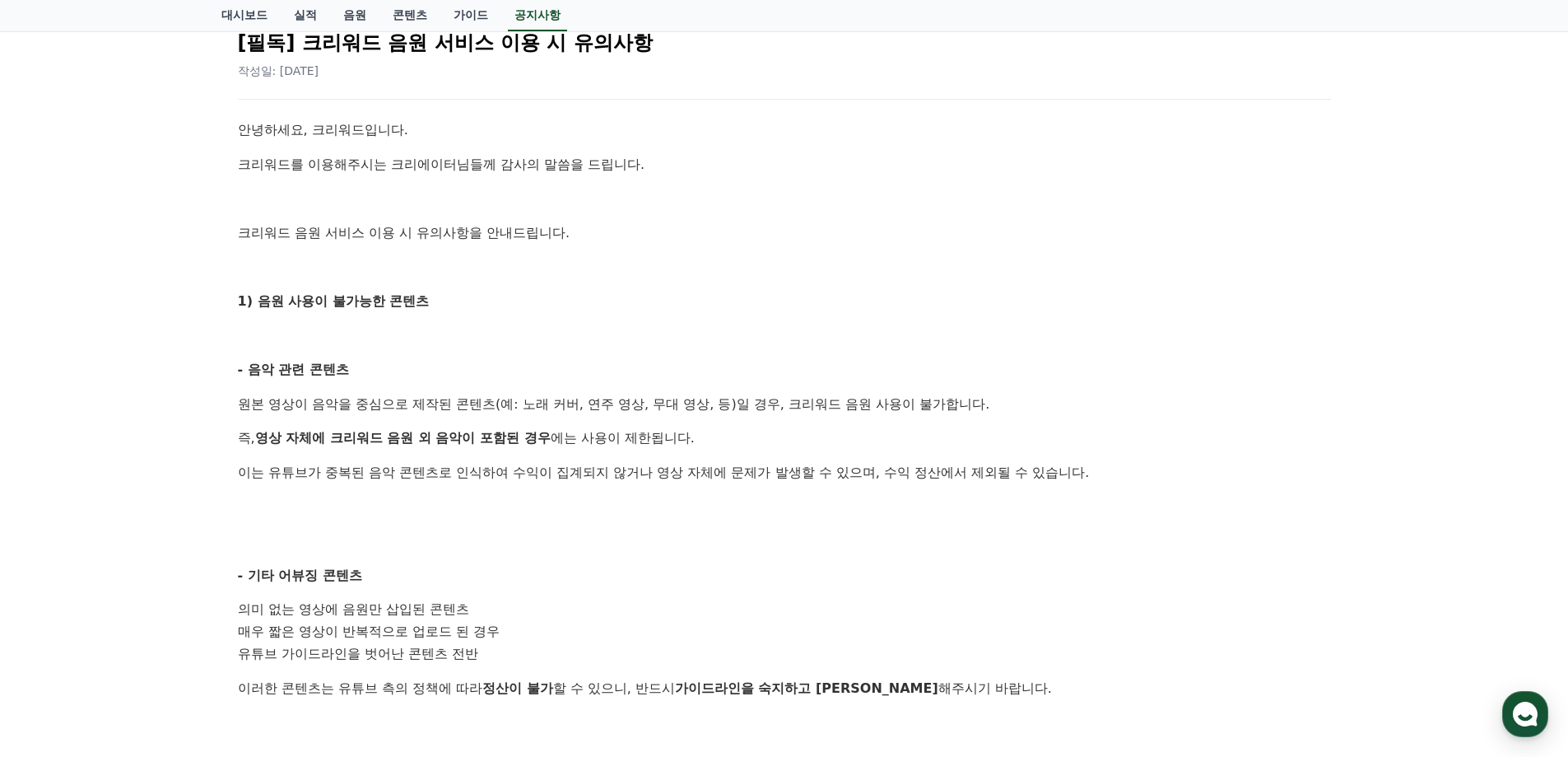
scroll to position [494, 0]
